Goal: Information Seeking & Learning: Learn about a topic

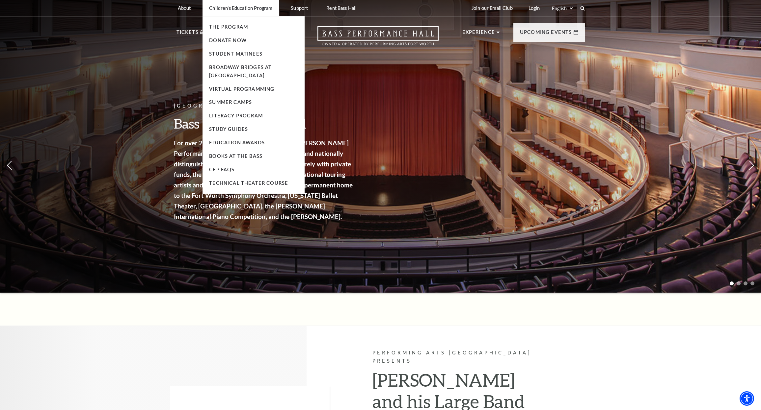
click at [231, 5] on p "Children's Education Program" at bounding box center [240, 8] width 63 height 6
click at [235, 9] on p "Children's Education Program" at bounding box center [240, 8] width 63 height 6
click at [224, 28] on link "The Program" at bounding box center [228, 27] width 39 height 6
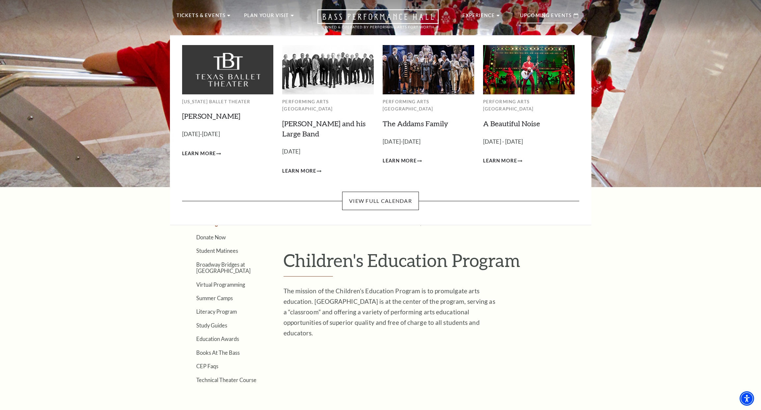
scroll to position [18, 0]
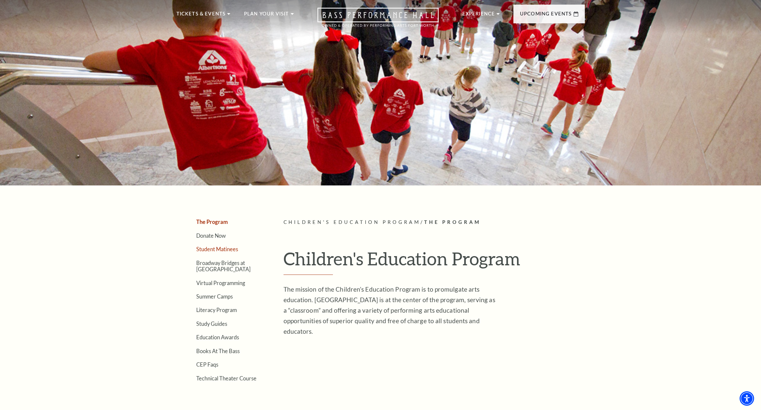
click at [213, 247] on link "Student Matinees" at bounding box center [217, 249] width 42 height 6
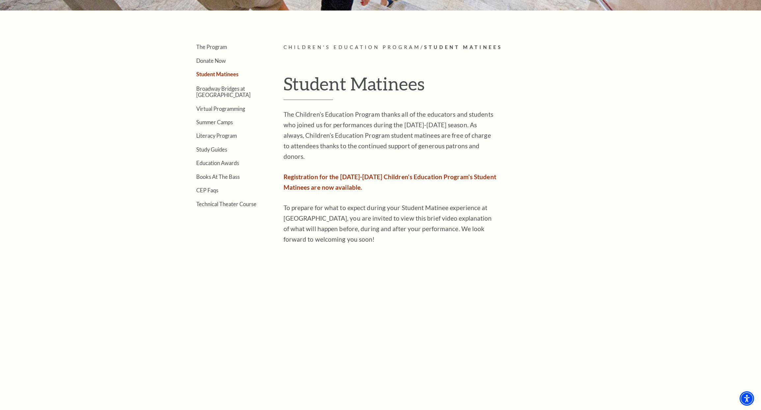
scroll to position [189, 0]
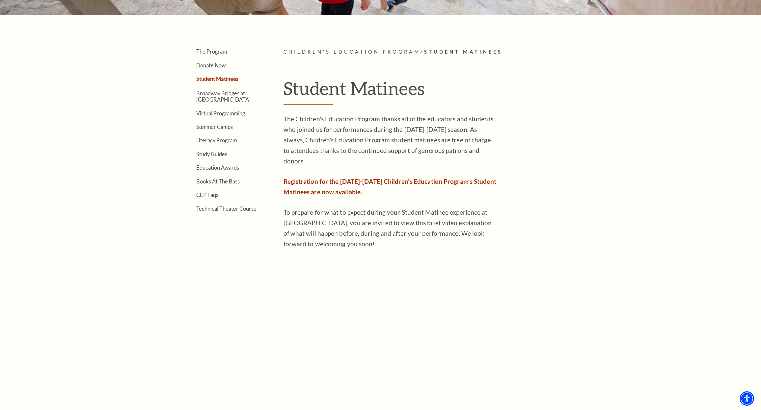
click at [309, 177] on p "Registration for the 2025-2026 Children's Education Program's Student Matinees …" at bounding box center [390, 186] width 214 height 21
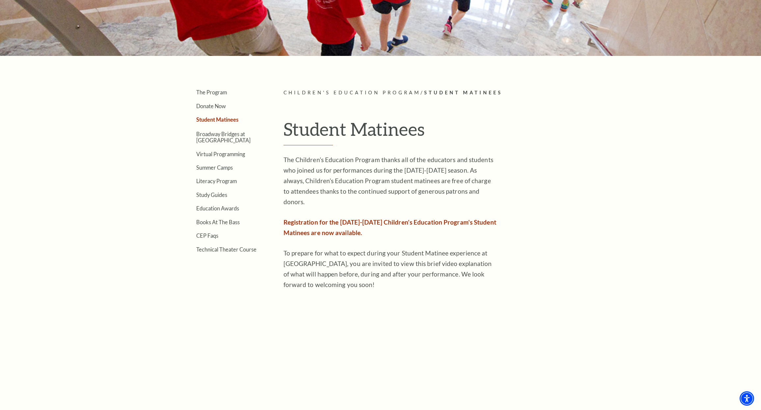
scroll to position [139, 0]
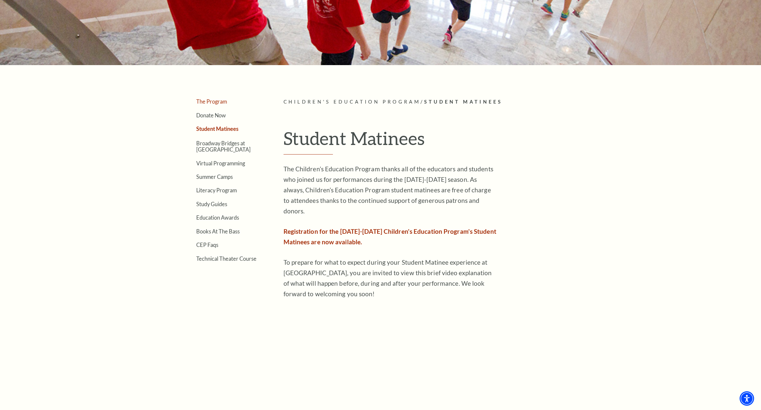
click at [218, 103] on link "The Program" at bounding box center [211, 101] width 31 height 6
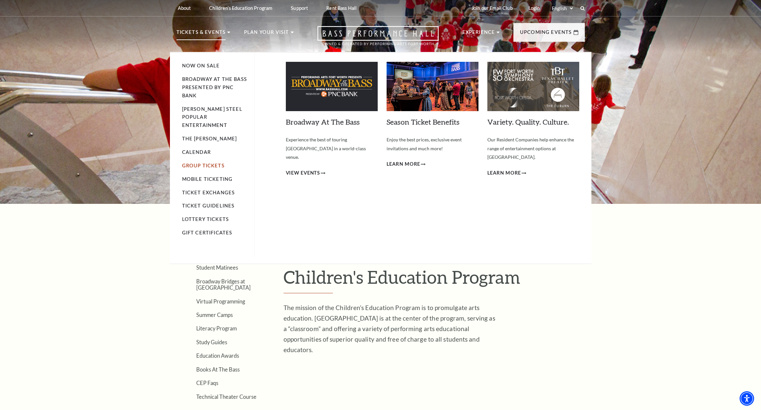
click at [216, 163] on link "Group Tickets" at bounding box center [203, 166] width 42 height 6
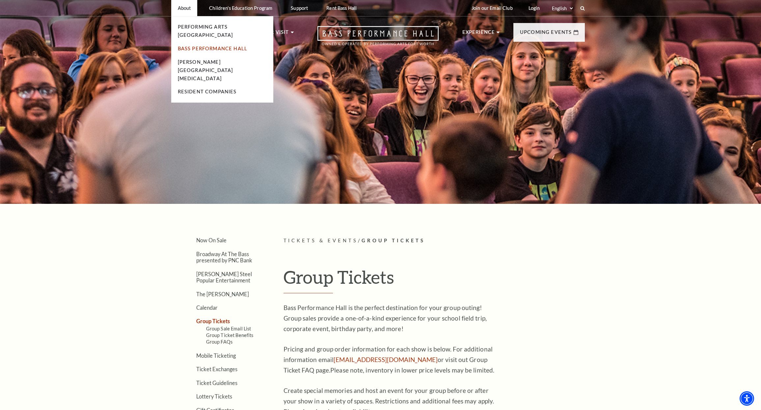
click at [189, 46] on link "Bass Performance Hall" at bounding box center [213, 49] width 70 height 6
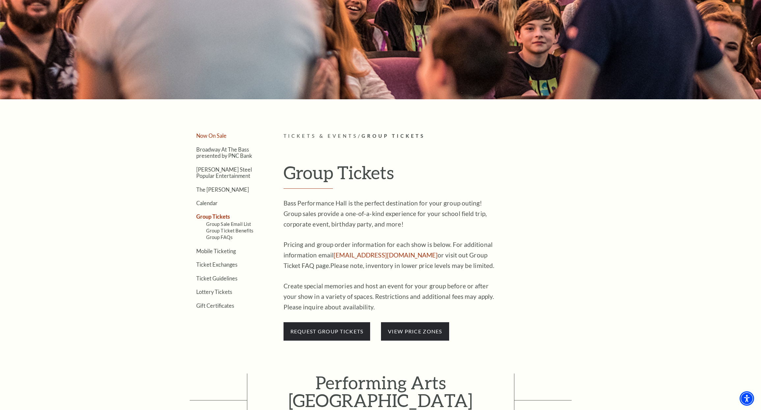
click at [221, 136] on link "Now On Sale" at bounding box center [211, 136] width 30 height 6
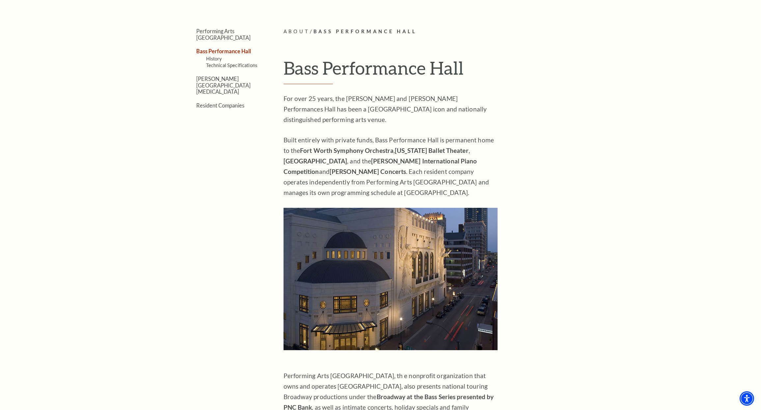
scroll to position [181, 0]
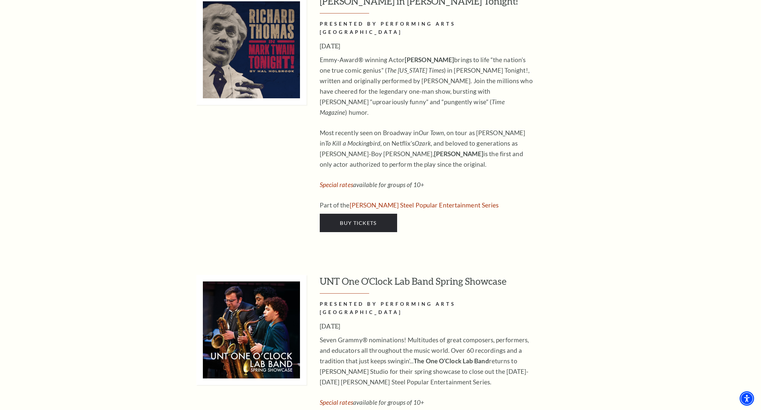
scroll to position [2845, 0]
